Goal: Information Seeking & Learning: Learn about a topic

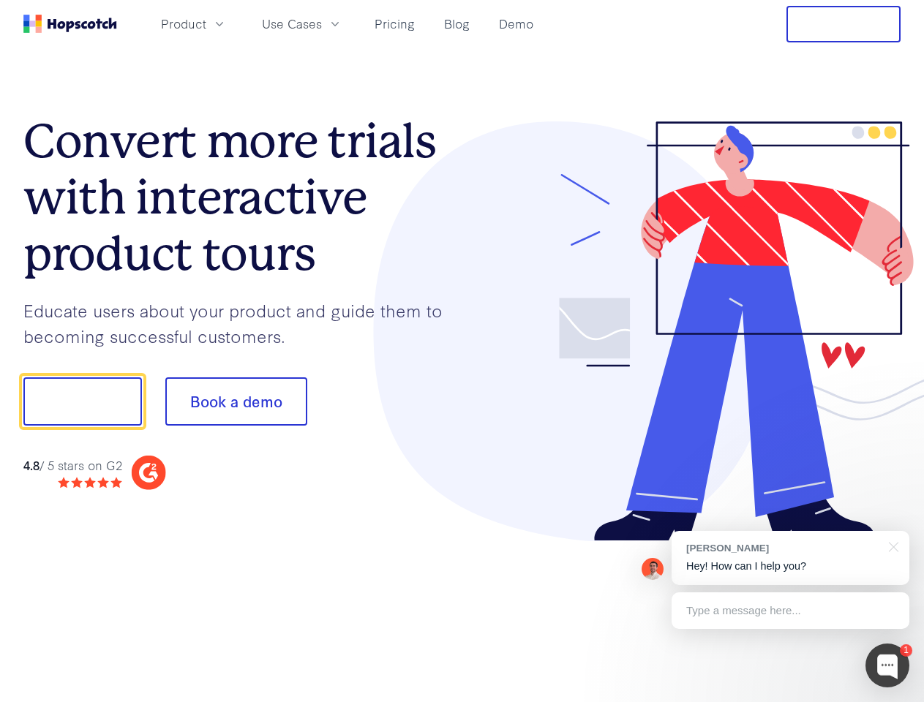
click at [462, 351] on div at bounding box center [681, 331] width 439 height 421
click at [206, 23] on span "Product" at bounding box center [183, 24] width 45 height 18
click at [322, 23] on span "Use Cases" at bounding box center [292, 24] width 60 height 18
click at [843, 24] on button "Free Trial" at bounding box center [843, 24] width 114 height 37
click at [82, 401] on button "Show me!" at bounding box center [82, 401] width 118 height 48
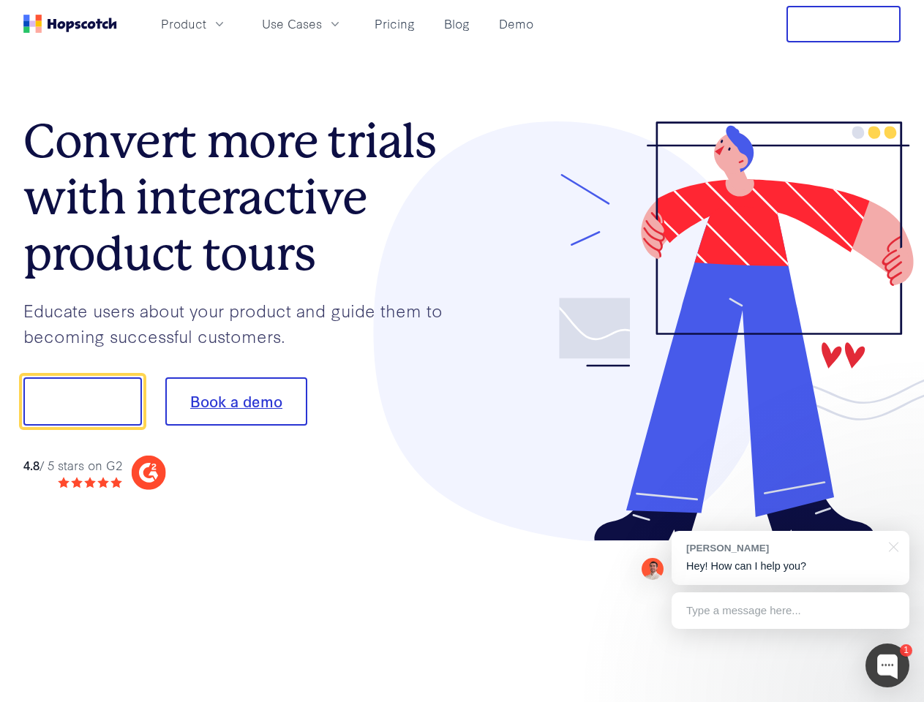
click at [235, 401] on button "Book a demo" at bounding box center [236, 401] width 142 height 48
click at [887, 665] on div at bounding box center [887, 666] width 44 height 44
click at [790, 558] on div "[PERSON_NAME] Hey! How can I help you?" at bounding box center [790, 558] width 238 height 54
click at [891, 701] on div "1 [PERSON_NAME] Hey! How can I help you? Type a message here... Free live chat …" at bounding box center [462, 702] width 924 height 0
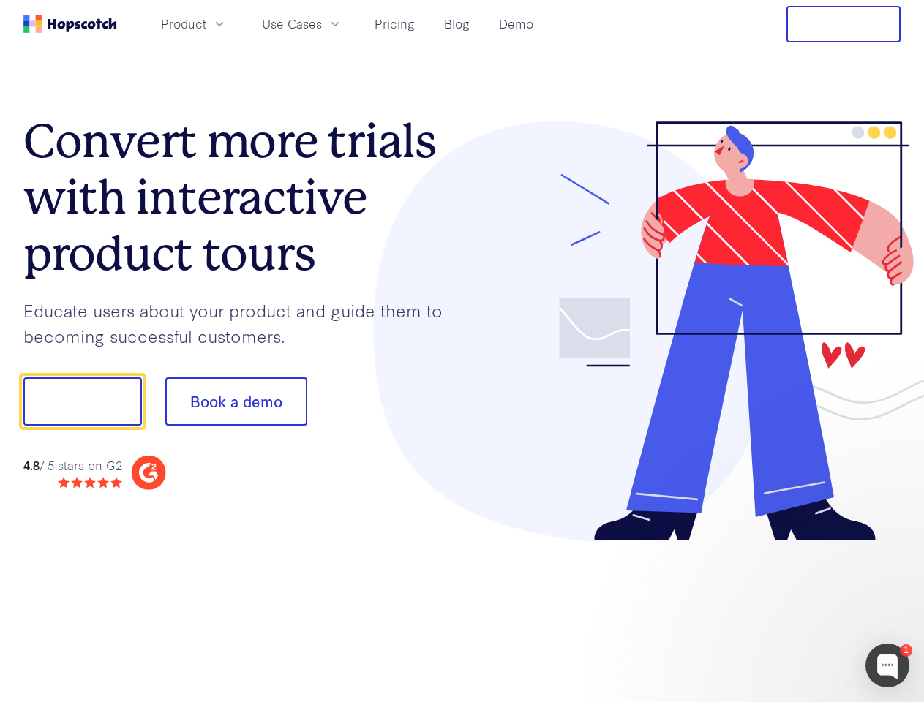
click at [790, 611] on div at bounding box center [772, 400] width 274 height 488
